Goal: Information Seeking & Learning: Check status

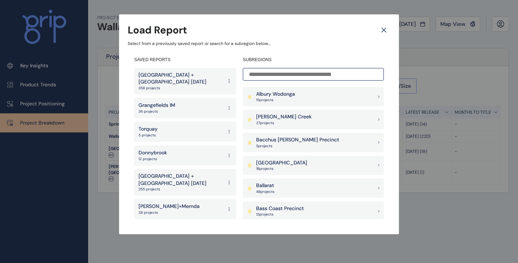
click at [385, 29] on icon at bounding box center [383, 30] width 13 height 13
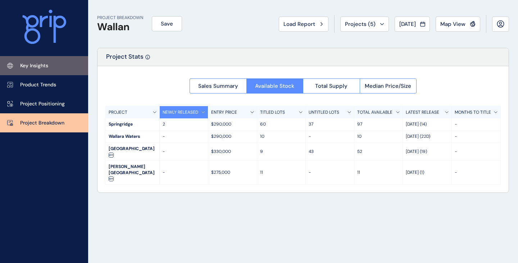
click at [36, 68] on p "Key Insights" at bounding box center [34, 65] width 28 height 7
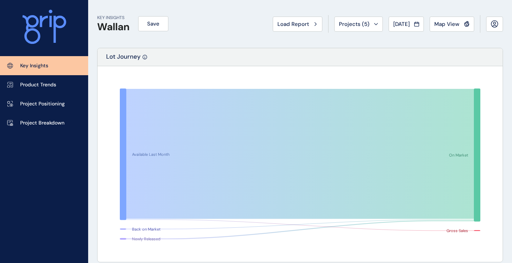
click at [106, 29] on h1 "Wallan" at bounding box center [113, 27] width 32 height 12
click at [134, 38] on div "KEY INSIGHTS Wallan Save Load Report Projects ( 5 ) [DATE] 2025 < > Jan No repo…" at bounding box center [300, 24] width 406 height 48
drag, startPoint x: 97, startPoint y: 28, endPoint x: 134, endPoint y: 30, distance: 37.1
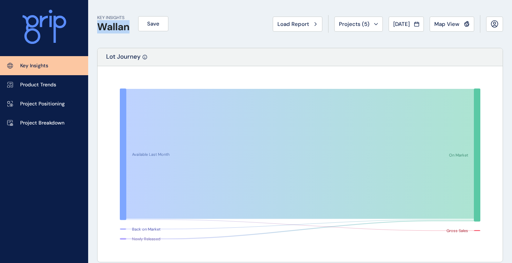
click at [134, 30] on div "KEY INSIGHTS Wallan Save" at bounding box center [132, 24] width 71 height 18
click at [190, 36] on div "KEY INSIGHTS Wallan Save Load Report Projects ( 5 ) [DATE] 2025 < > Jan No repo…" at bounding box center [300, 24] width 406 height 48
click at [291, 26] on span "Load Report" at bounding box center [293, 23] width 32 height 7
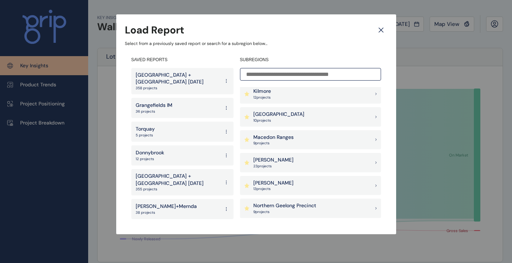
scroll to position [396, 0]
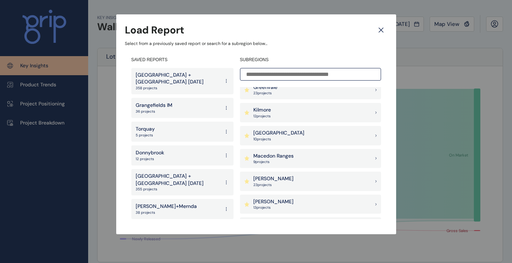
click at [279, 135] on p "[GEOGRAPHIC_DATA]" at bounding box center [278, 132] width 51 height 7
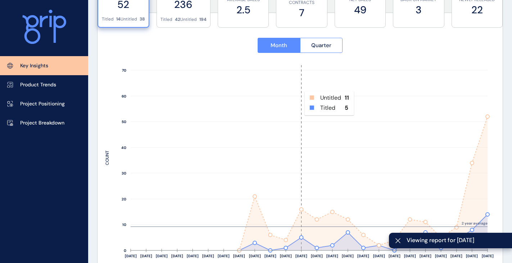
scroll to position [324, 0]
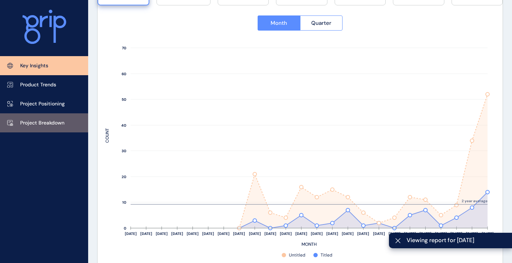
click at [63, 125] on p "Project Breakdown" at bounding box center [42, 122] width 44 height 7
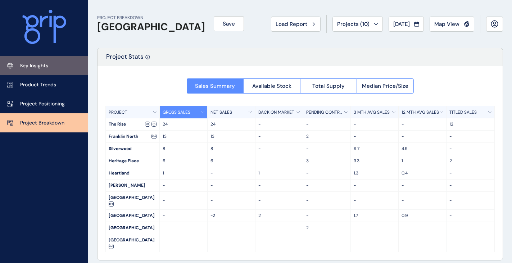
click at [53, 68] on link "Key Insights" at bounding box center [44, 65] width 88 height 19
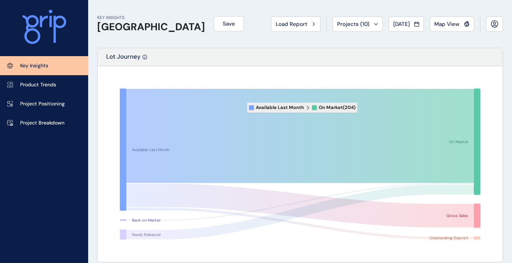
scroll to position [216, 0]
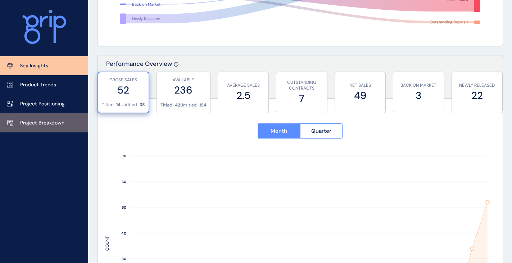
click at [54, 122] on p "Project Breakdown" at bounding box center [42, 122] width 44 height 7
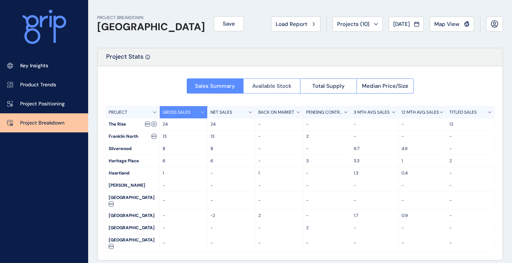
click at [289, 83] on span "Available Stock" at bounding box center [271, 85] width 39 height 7
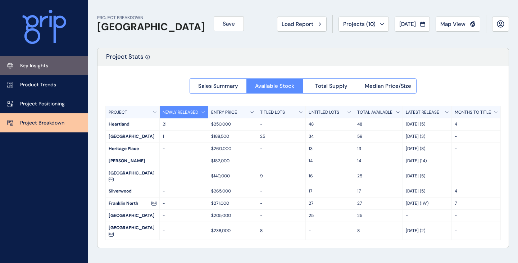
click at [58, 70] on link "Key Insights" at bounding box center [44, 65] width 88 height 19
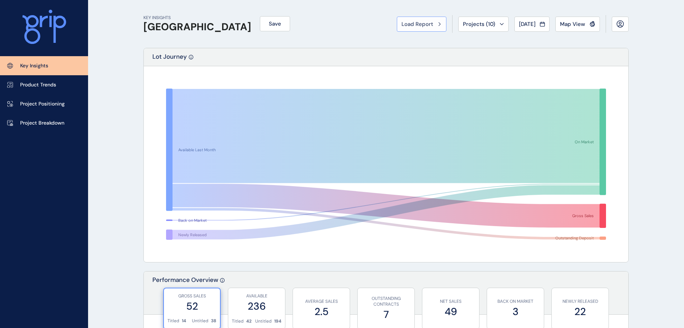
click at [425, 25] on span "Load Report" at bounding box center [418, 23] width 32 height 7
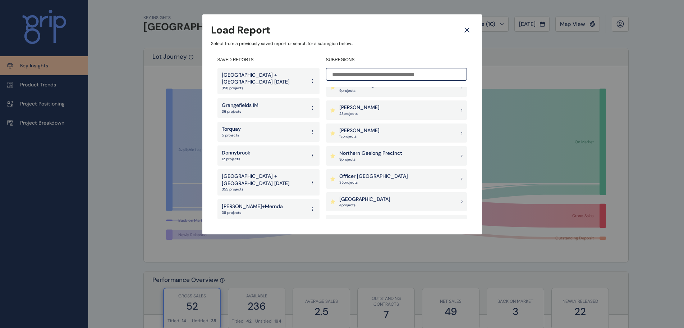
scroll to position [467, 0]
click at [369, 177] on p "Officer [GEOGRAPHIC_DATA]" at bounding box center [373, 175] width 69 height 7
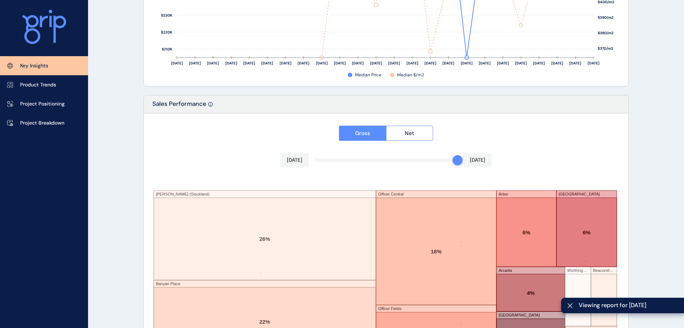
scroll to position [1186, 0]
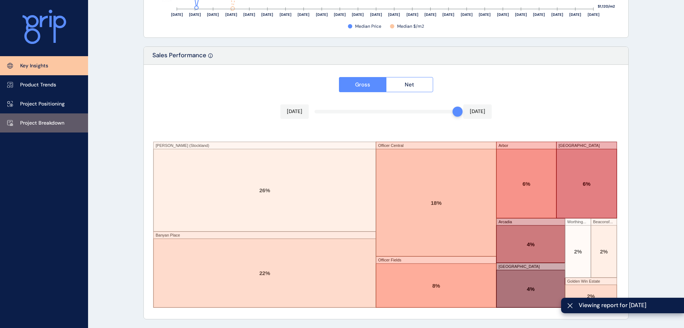
click at [51, 126] on p "Project Breakdown" at bounding box center [42, 122] width 44 height 7
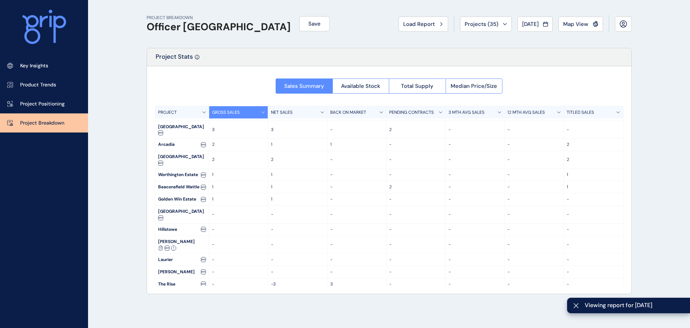
scroll to position [120, 0]
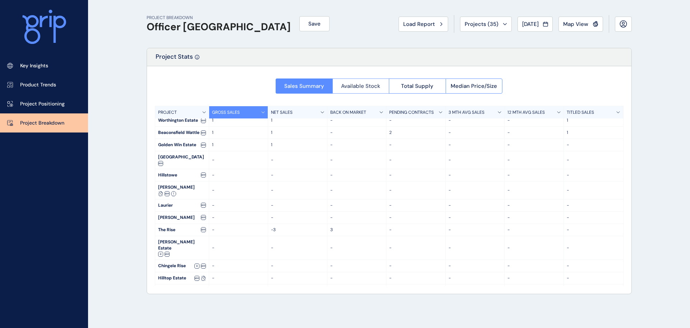
click at [363, 89] on span "Available Stock" at bounding box center [360, 85] width 39 height 7
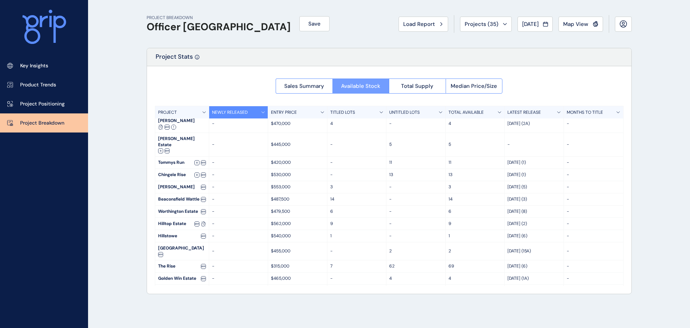
scroll to position [113, 0]
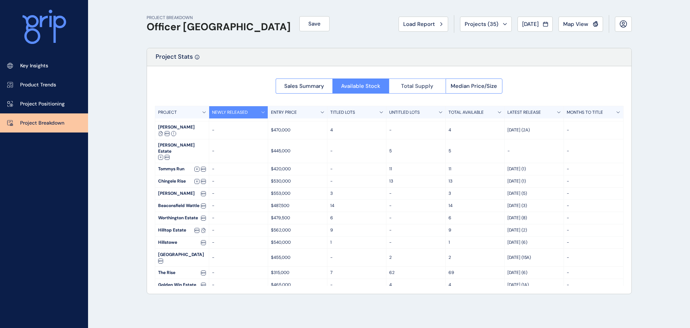
click at [419, 84] on span "Total Supply" at bounding box center [417, 85] width 32 height 7
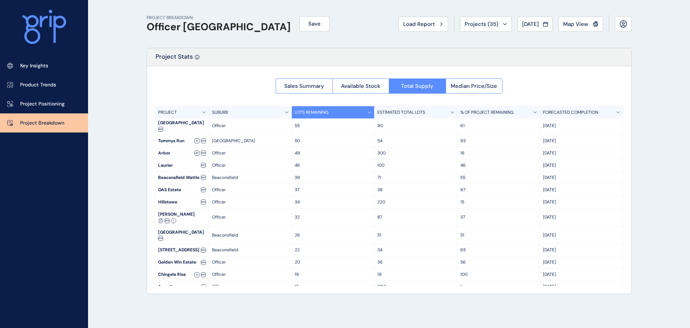
scroll to position [138, 0]
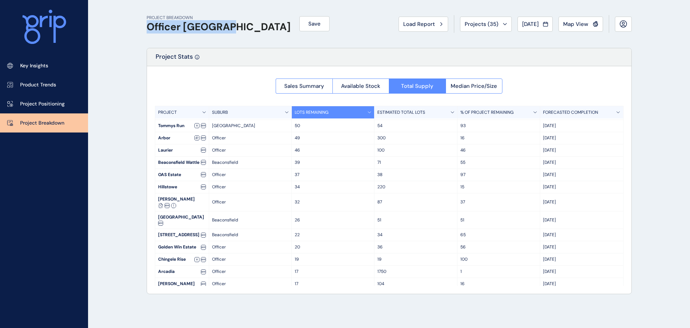
drag, startPoint x: 147, startPoint y: 25, endPoint x: 234, endPoint y: 27, distance: 87.0
click at [234, 27] on h1 "Officer [GEOGRAPHIC_DATA]" at bounding box center [219, 27] width 144 height 12
click at [211, 44] on div "PROJECT BREAKDOWN Officer [PERSON_NAME] Save Load Report Projects ( 35 ) [DATE]…" at bounding box center [389, 24] width 485 height 48
click at [187, 29] on h1 "Officer [GEOGRAPHIC_DATA]" at bounding box center [219, 27] width 144 height 12
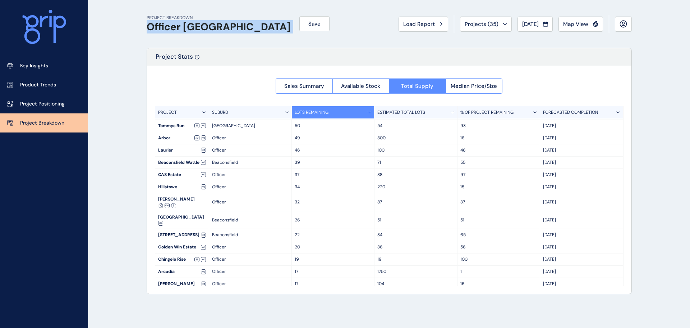
click at [187, 29] on h1 "Officer [GEOGRAPHIC_DATA]" at bounding box center [219, 27] width 144 height 12
click at [169, 26] on h1 "Officer [GEOGRAPHIC_DATA]" at bounding box center [219, 27] width 144 height 12
drag, startPoint x: 147, startPoint y: 26, endPoint x: 234, endPoint y: 27, distance: 87.4
click at [234, 27] on div "PROJECT BREAKDOWN Officer [PERSON_NAME] Save" at bounding box center [238, 24] width 183 height 18
click at [238, 24] on div "PROJECT BREAKDOWN Officer [PERSON_NAME] Save" at bounding box center [238, 24] width 183 height 18
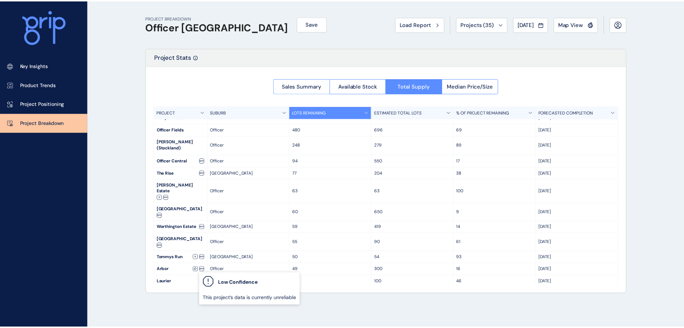
scroll to position [0, 0]
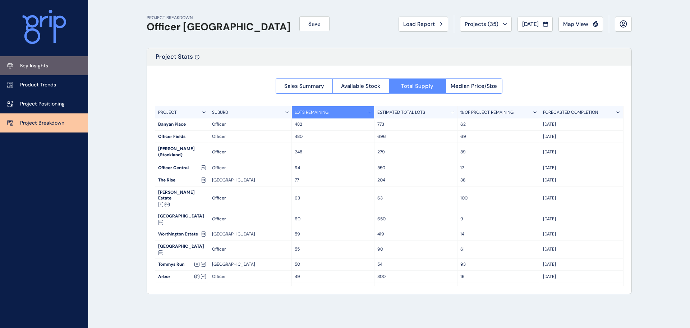
click at [34, 67] on p "Key Insights" at bounding box center [34, 65] width 28 height 7
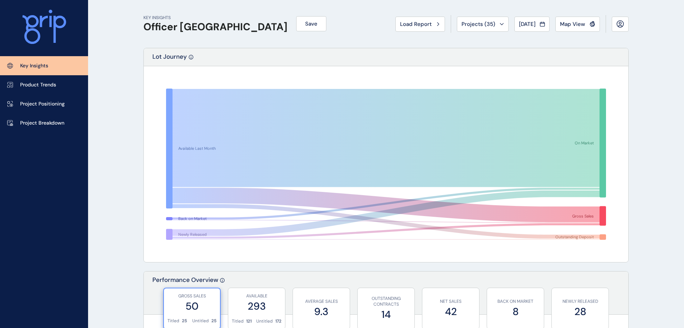
drag, startPoint x: 424, startPoint y: 22, endPoint x: 424, endPoint y: 25, distance: 3.6
click at [424, 25] on span "Load Report" at bounding box center [416, 23] width 32 height 7
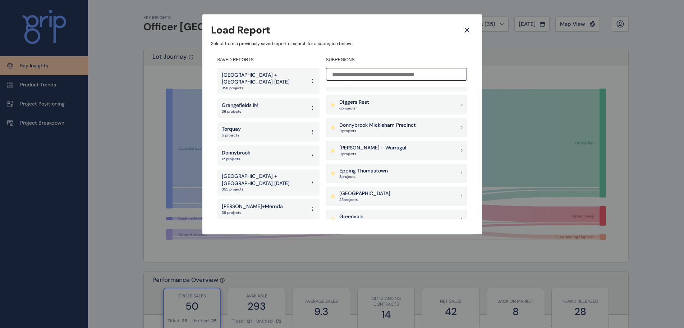
scroll to position [360, 0]
click at [369, 165] on div "Latrobe Valley 10 project s" at bounding box center [396, 171] width 141 height 19
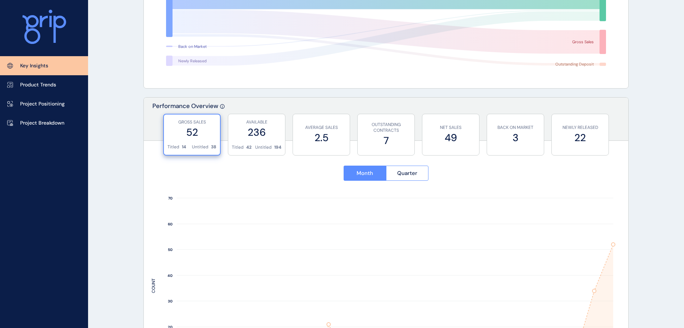
scroll to position [216, 0]
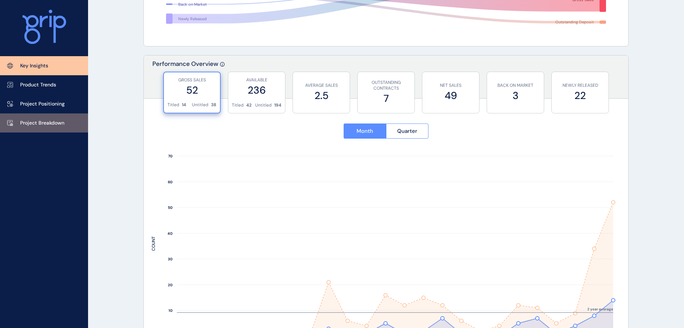
click at [73, 123] on link "Project Breakdown" at bounding box center [44, 122] width 88 height 19
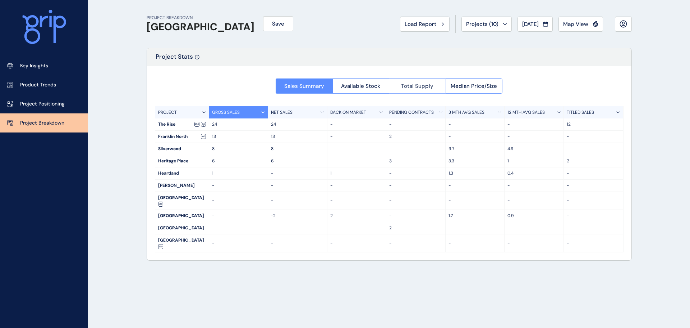
click at [411, 91] on button "Total Supply" at bounding box center [417, 85] width 57 height 15
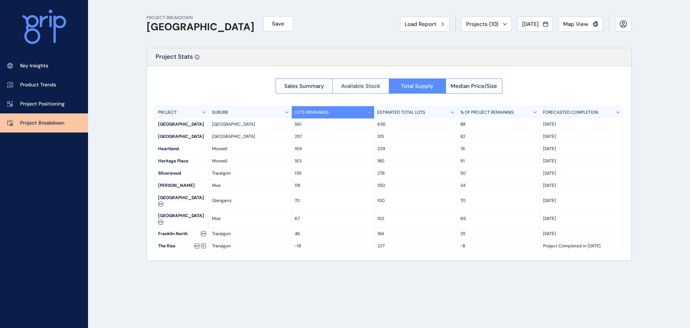
click at [370, 80] on button "Available Stock" at bounding box center [361, 85] width 57 height 15
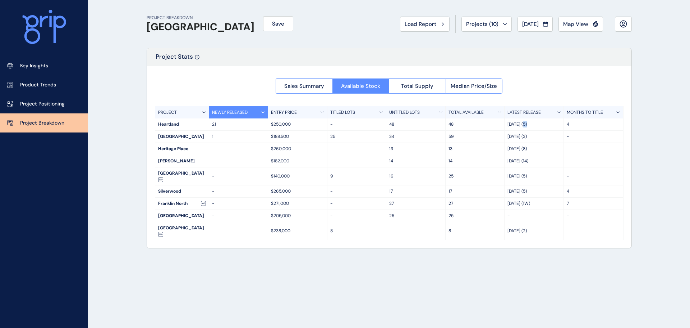
drag, startPoint x: 525, startPoint y: 124, endPoint x: 532, endPoint y: 124, distance: 7.2
click at [517, 124] on p "[DATE] (5)" at bounding box center [534, 124] width 53 height 6
click at [517, 123] on p "[DATE] (5)" at bounding box center [534, 124] width 53 height 6
click at [408, 21] on span "Load Report" at bounding box center [421, 23] width 32 height 7
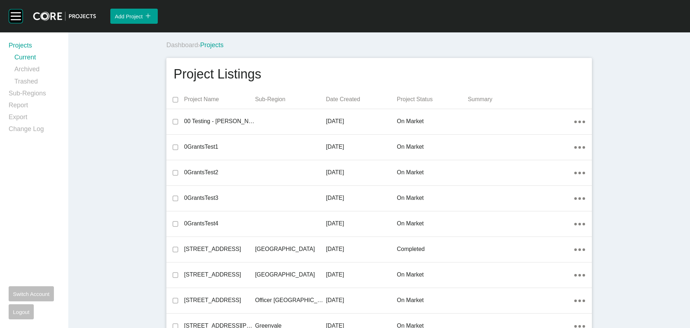
click at [345, 74] on div "Project Listings" at bounding box center [379, 74] width 411 height 18
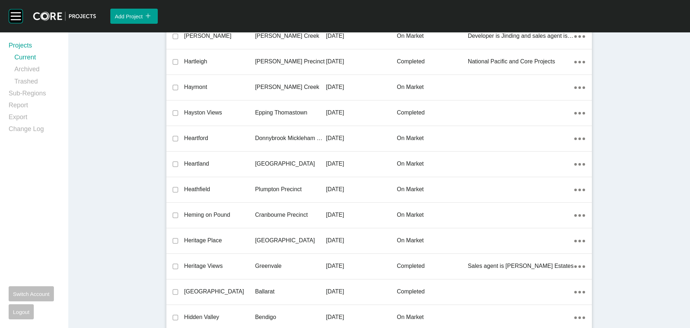
click at [199, 160] on p "Heartland" at bounding box center [219, 164] width 71 height 8
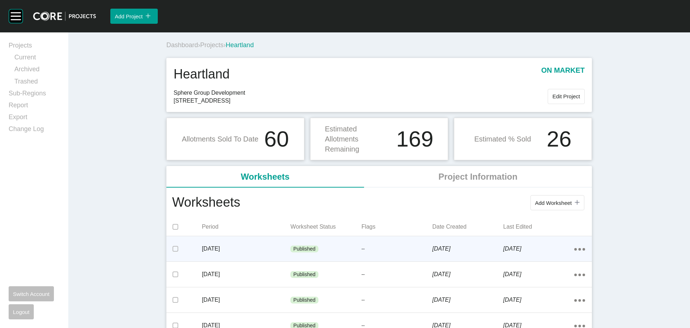
click at [247, 244] on div "August 2025" at bounding box center [246, 248] width 89 height 22
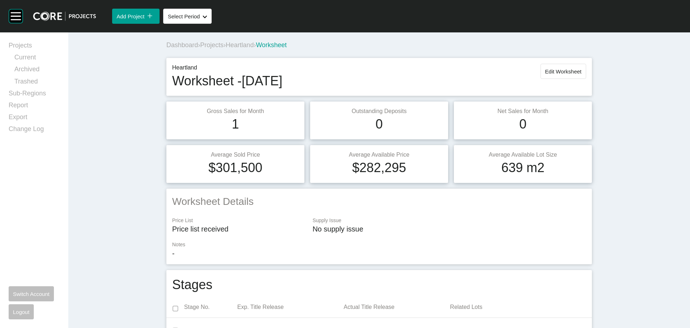
click at [253, 45] on span "Heartland" at bounding box center [240, 44] width 28 height 7
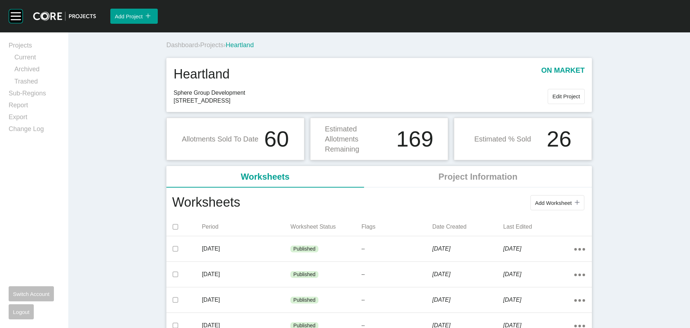
click at [206, 44] on span "Projects" at bounding box center [211, 44] width 23 height 7
